Goal: Book appointment/travel/reservation

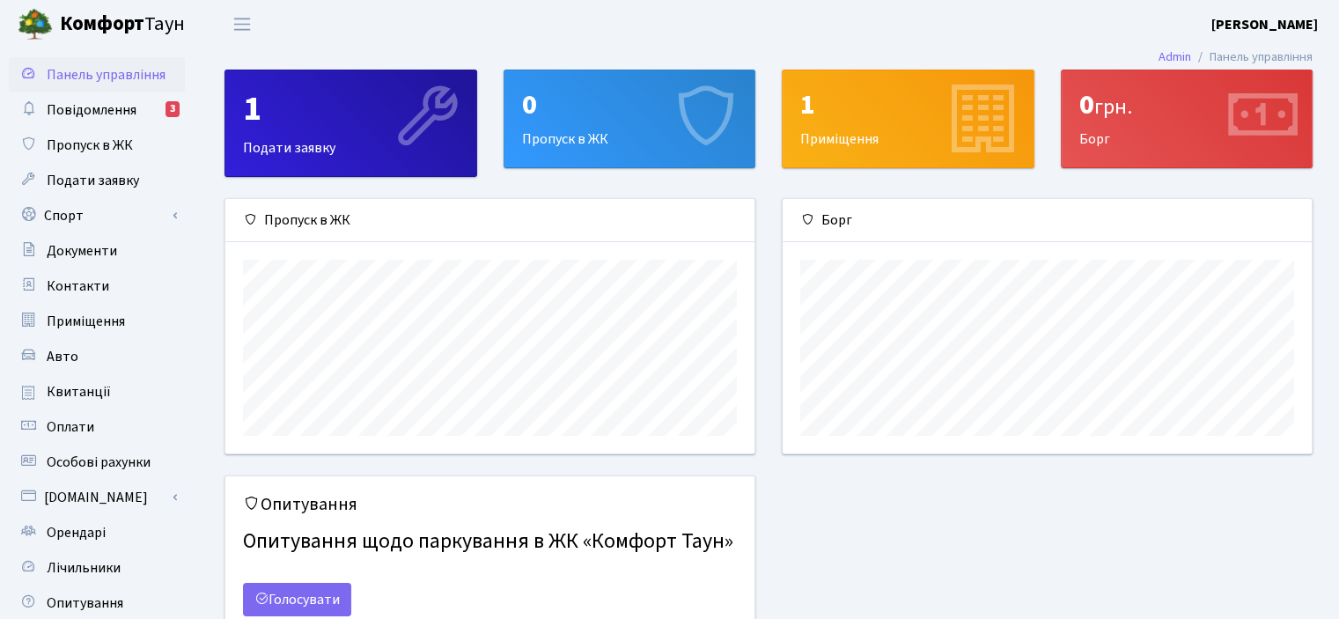
scroll to position [253, 528]
click at [138, 218] on link "Спорт" at bounding box center [97, 215] width 176 height 35
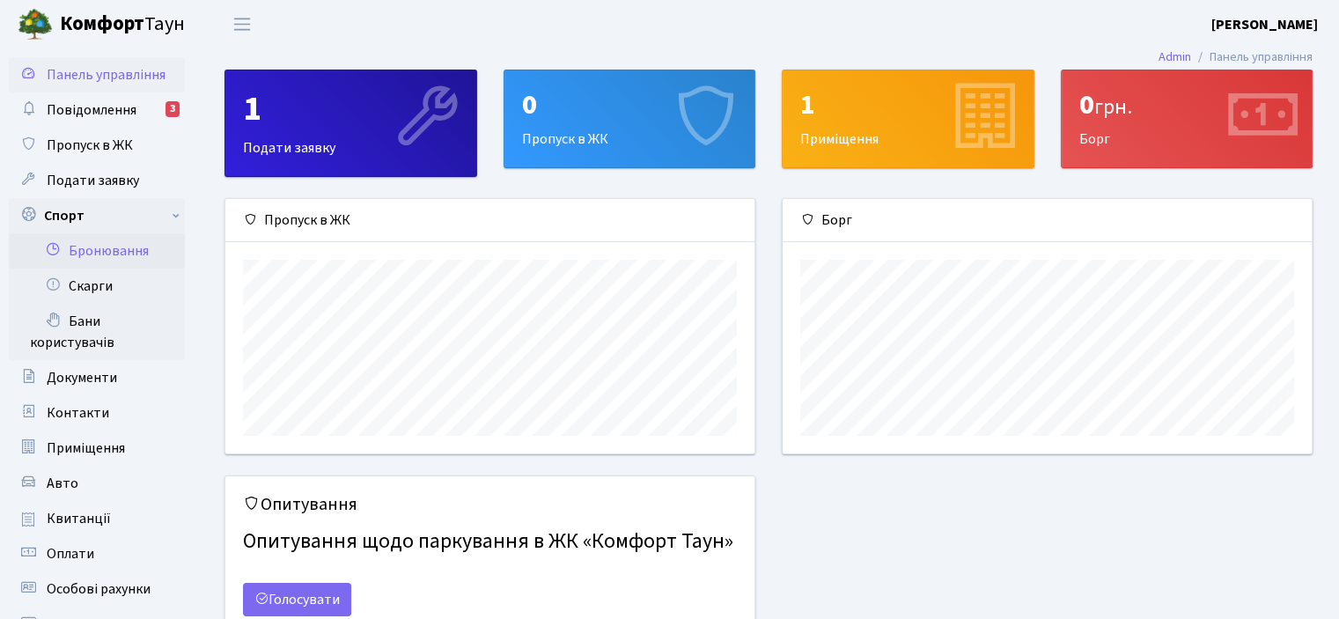
click at [138, 249] on link "Бронювання" at bounding box center [97, 250] width 176 height 35
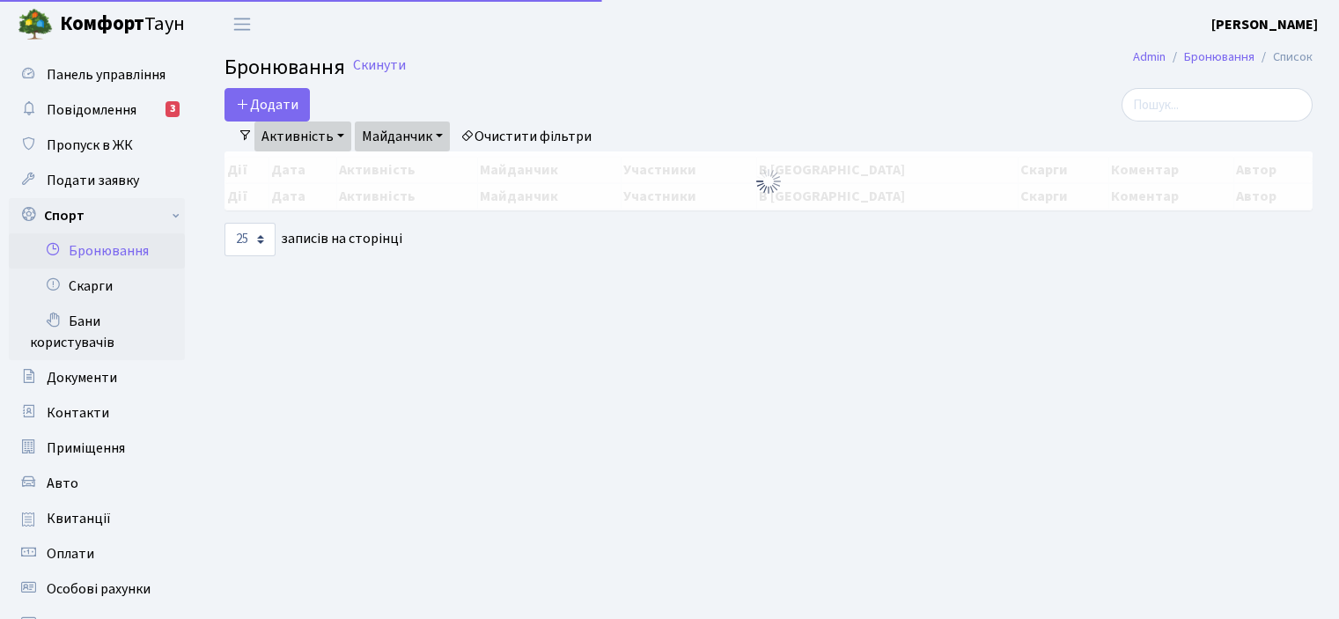
select select "25"
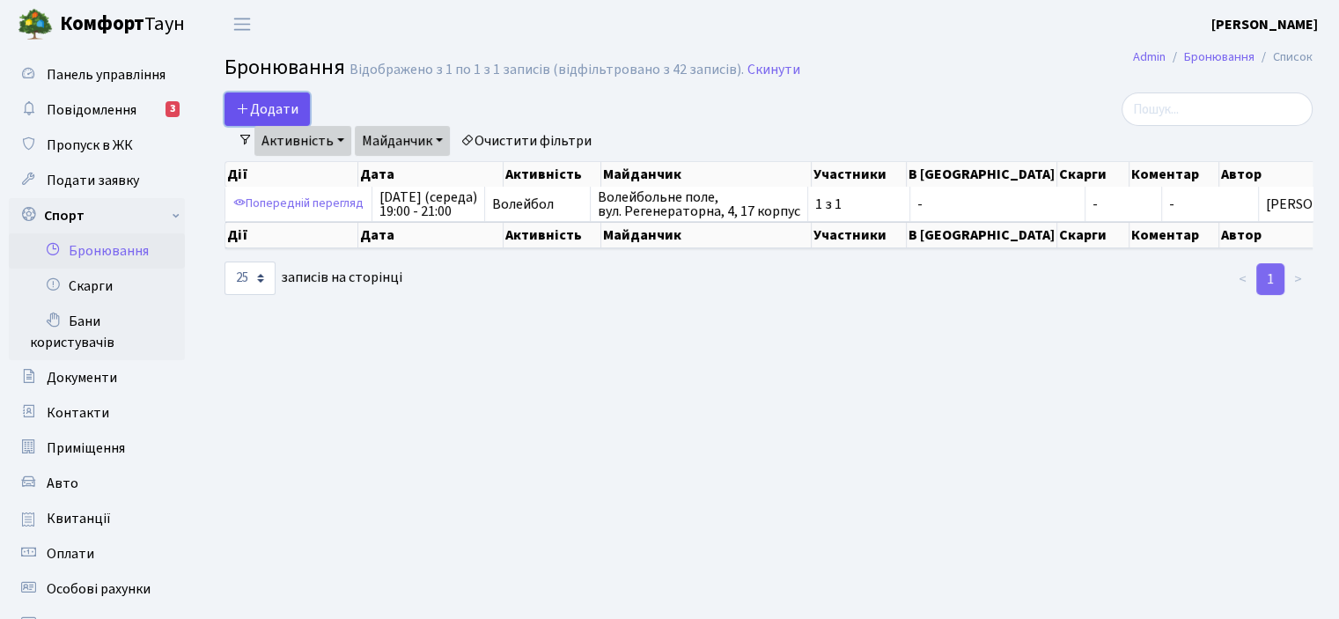
click at [246, 101] on icon "button" at bounding box center [243, 108] width 14 height 14
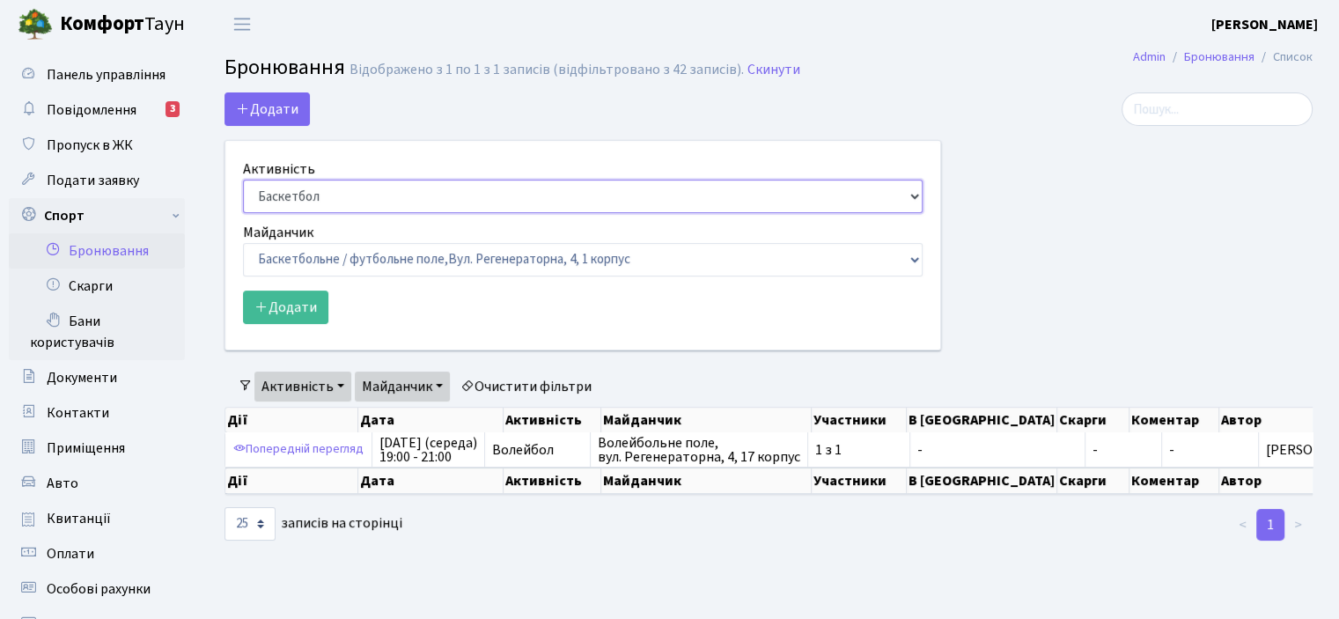
click at [917, 197] on select "Баскетбол Волейбол Йога Катання на роликах Настільний теніс Теніс Футбол Фітнес" at bounding box center [582, 196] width 679 height 33
select select "4"
click at [243, 180] on select "Баскетбол Волейбол Йога Катання на роликах Настільний теніс Теніс Футбол Фітнес" at bounding box center [582, 196] width 679 height 33
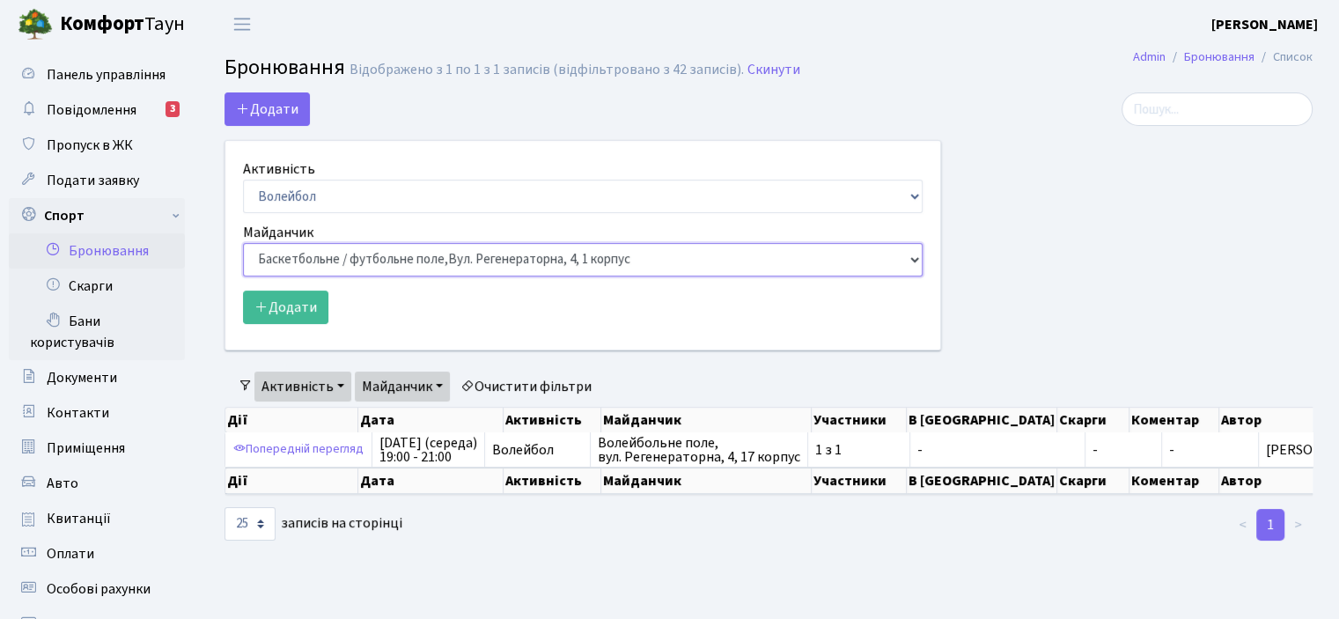
click at [914, 261] on select "Баскетбольне / футбольне поле, Вул. Регенераторна, 4, 1 корпус Баскетбольне пол…" at bounding box center [582, 259] width 679 height 33
select select "8"
click at [243, 243] on select "Баскетбольне / футбольне поле, Вул. Регенераторна, 4, 1 корпус Баскетбольне пол…" at bounding box center [582, 259] width 679 height 33
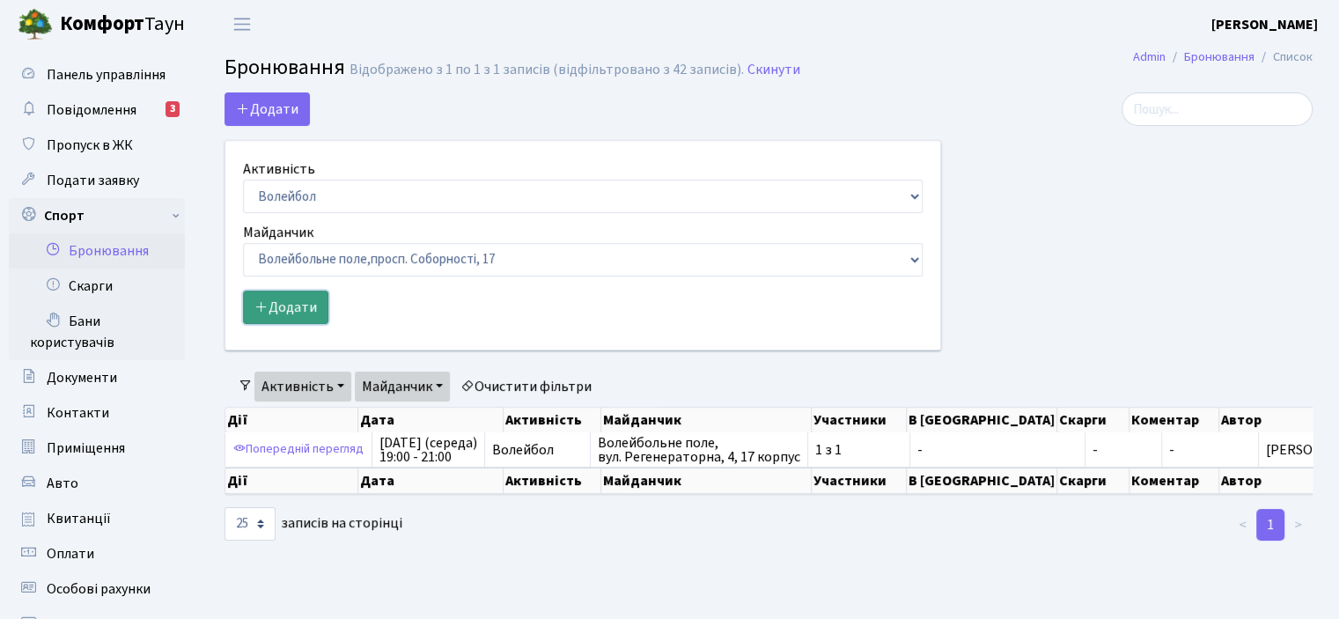
click at [278, 313] on button "Додати" at bounding box center [285, 306] width 85 height 33
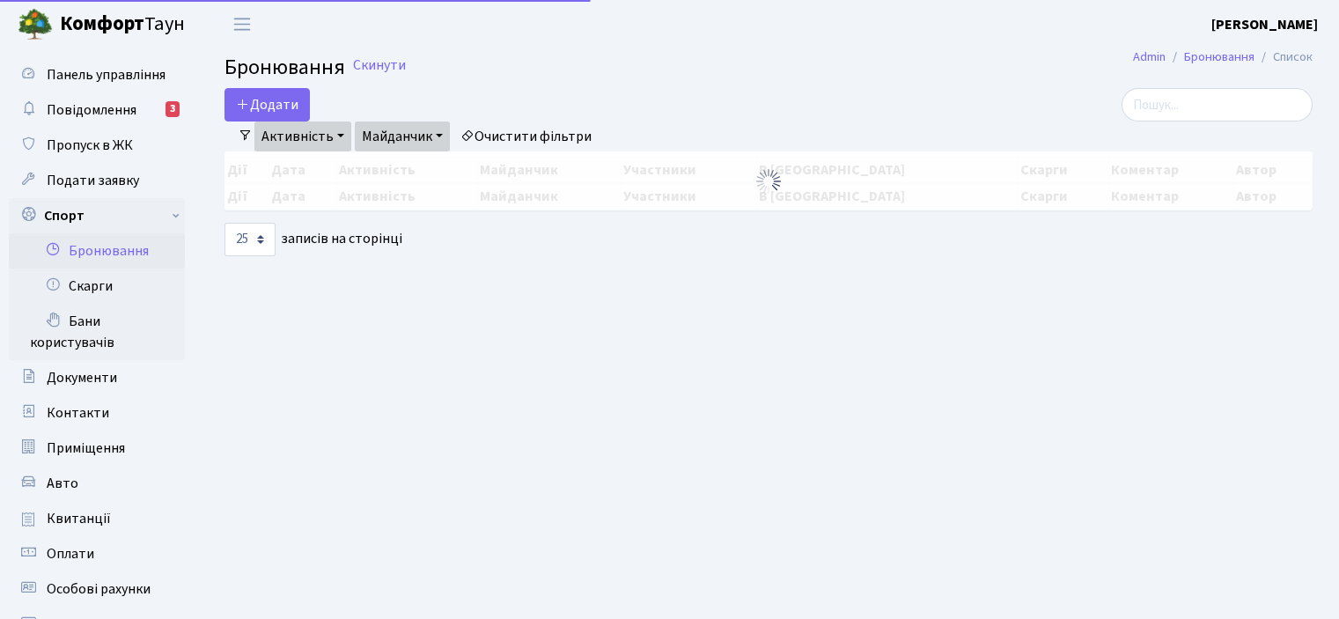
select select "25"
